Goal: Navigation & Orientation: Go to known website

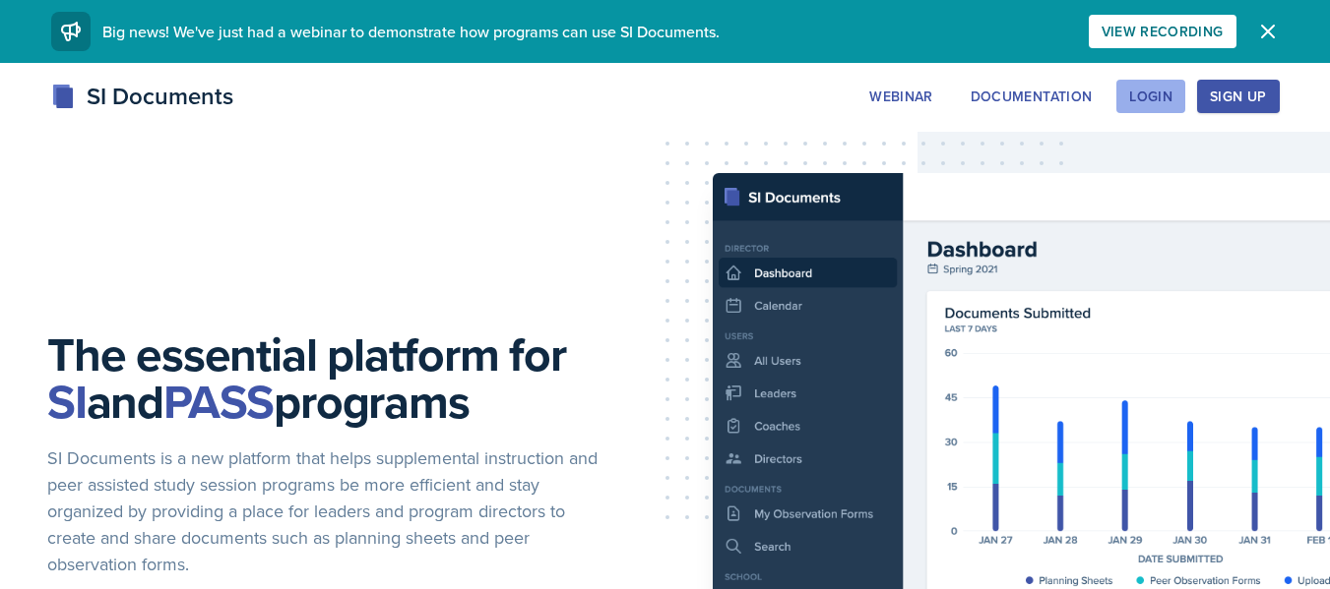
click at [1133, 97] on div "Login" at bounding box center [1150, 97] width 43 height 16
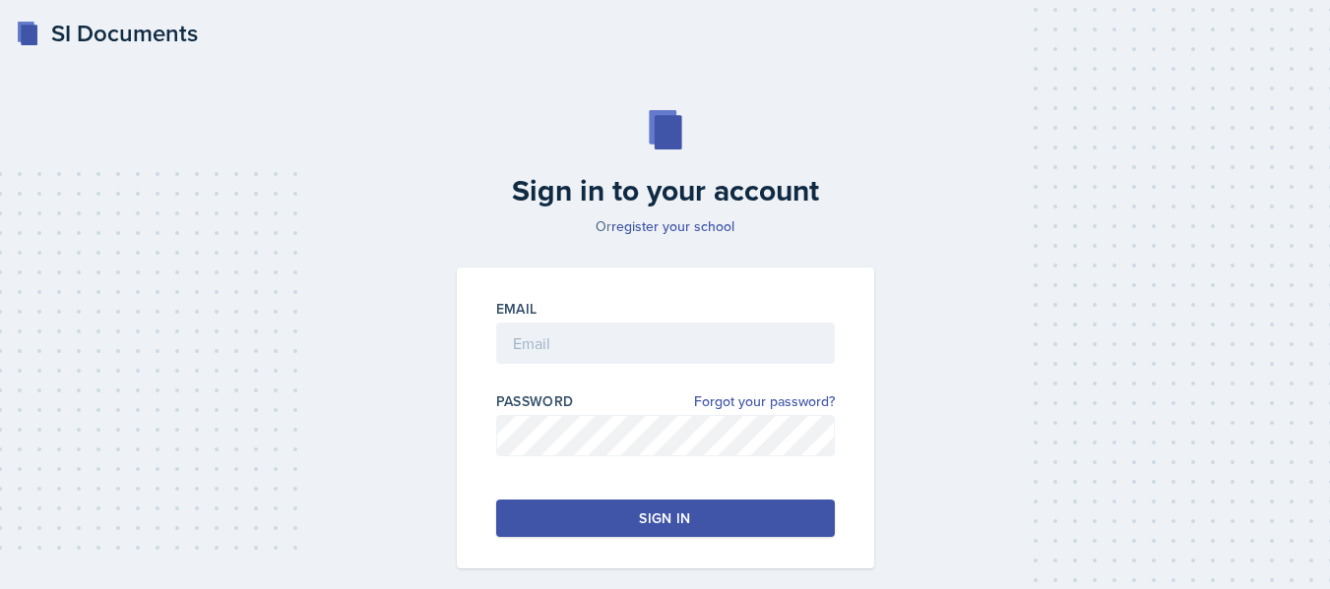
click at [696, 322] on div "Email" at bounding box center [665, 341] width 339 height 85
click at [698, 338] on input "email" at bounding box center [665, 343] width 339 height 41
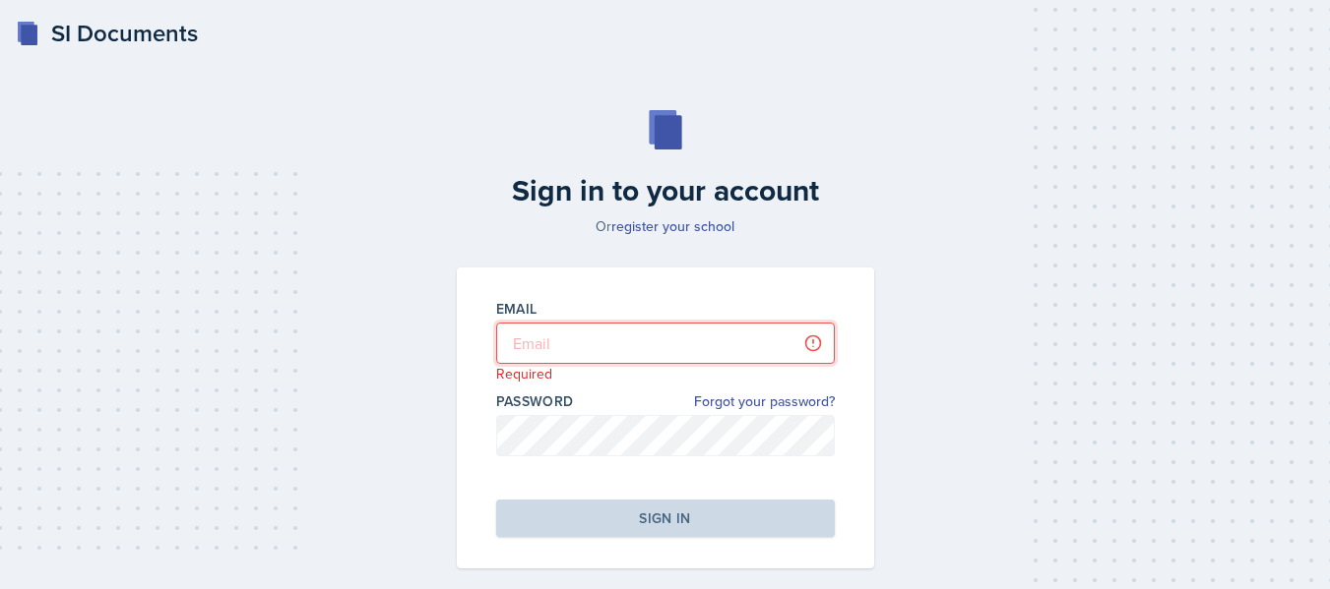
type input "[EMAIL_ADDRESS][DOMAIN_NAME]"
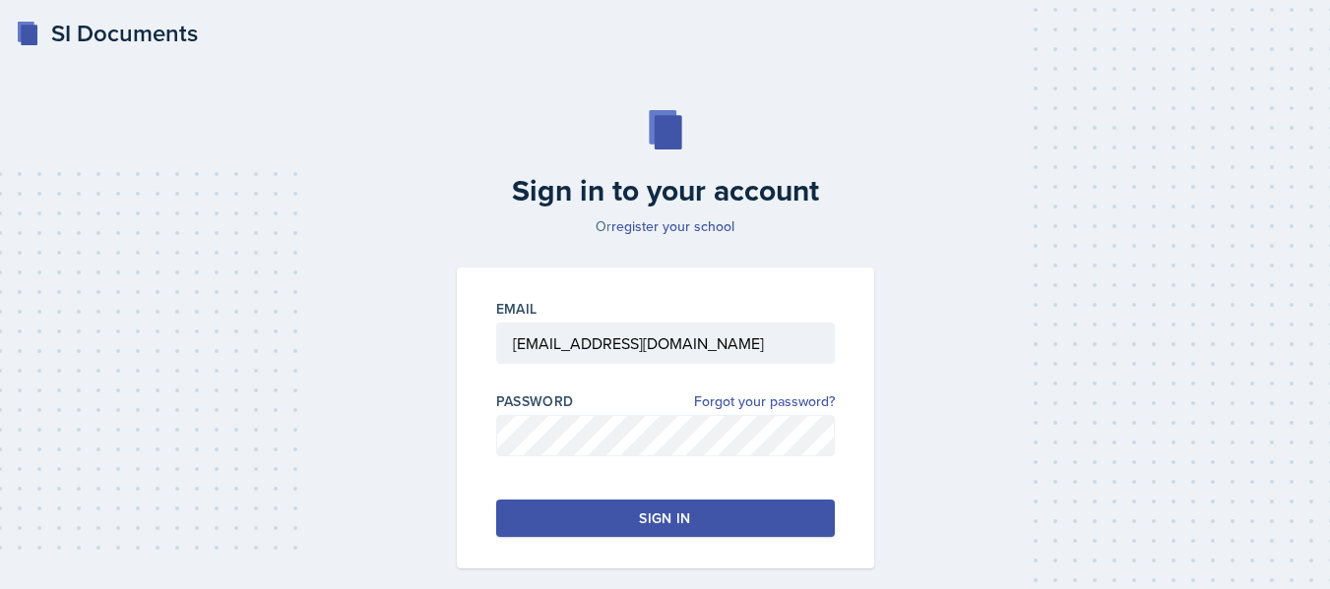
click at [648, 521] on div "Sign in" at bounding box center [664, 519] width 51 height 20
